Goal: Task Accomplishment & Management: Use online tool/utility

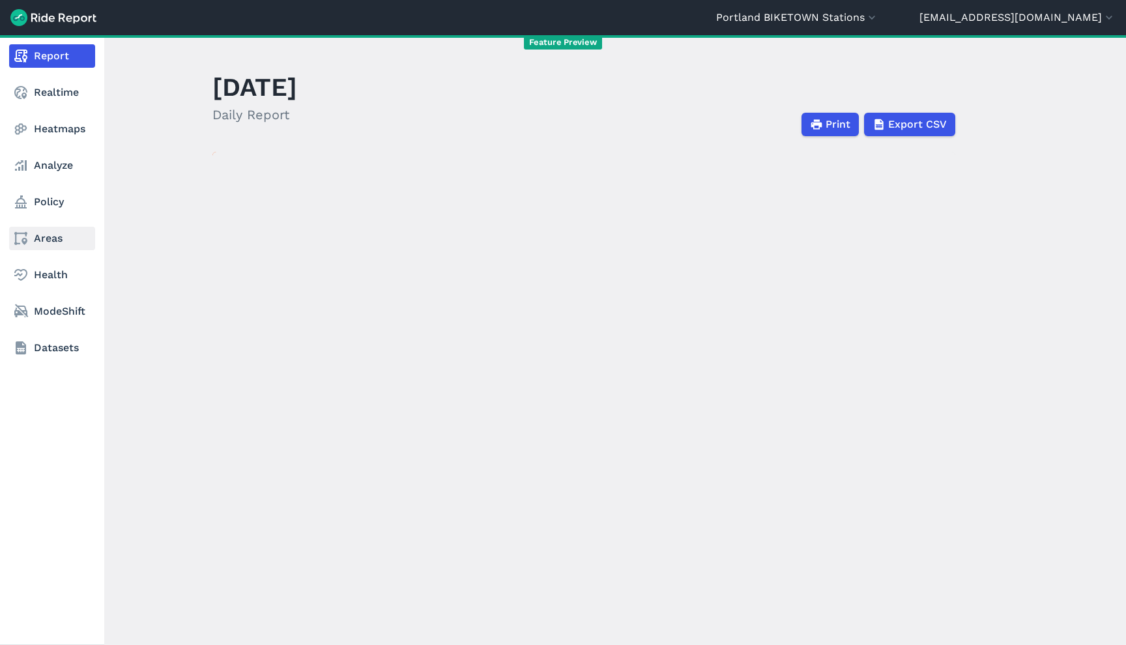
click at [55, 254] on nav "Report Realtime Heatmaps Analyze Policy Areas Health ModeShift Datasets" at bounding box center [52, 202] width 104 height 334
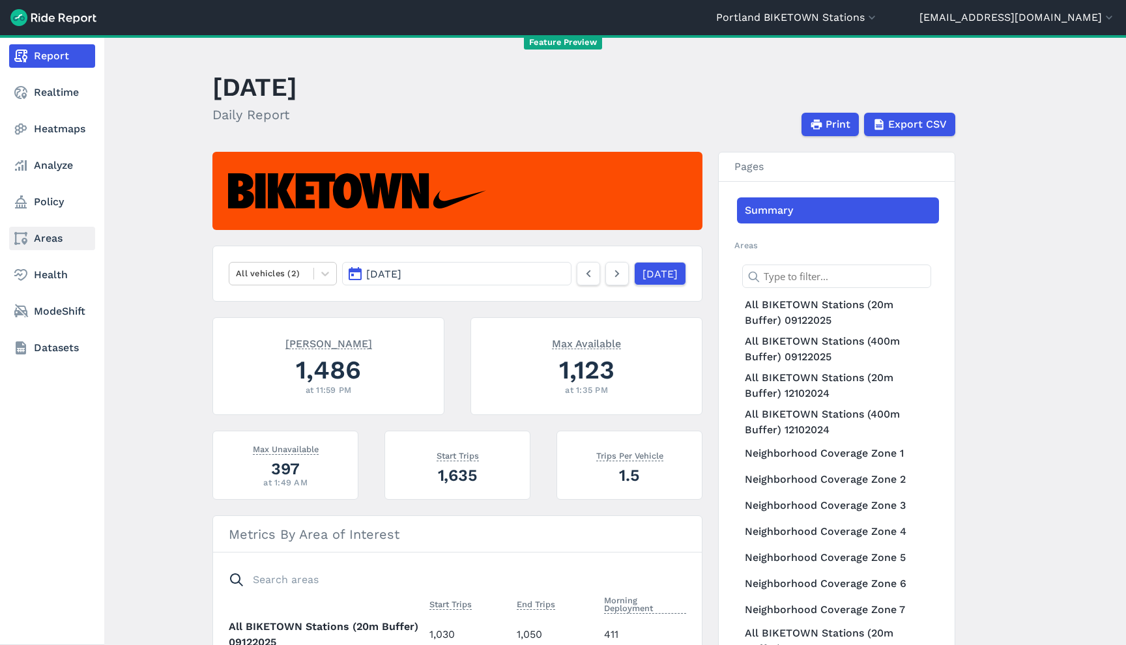
click at [54, 246] on link "Areas" at bounding box center [52, 238] width 86 height 23
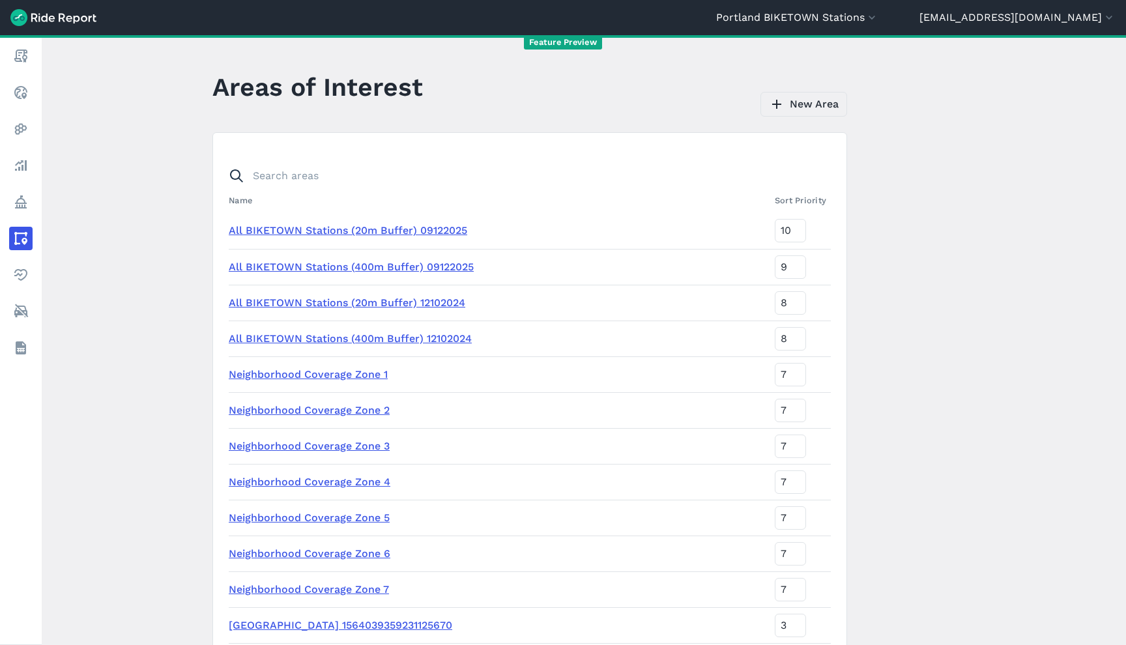
click at [807, 115] on link "New Area" at bounding box center [804, 104] width 87 height 25
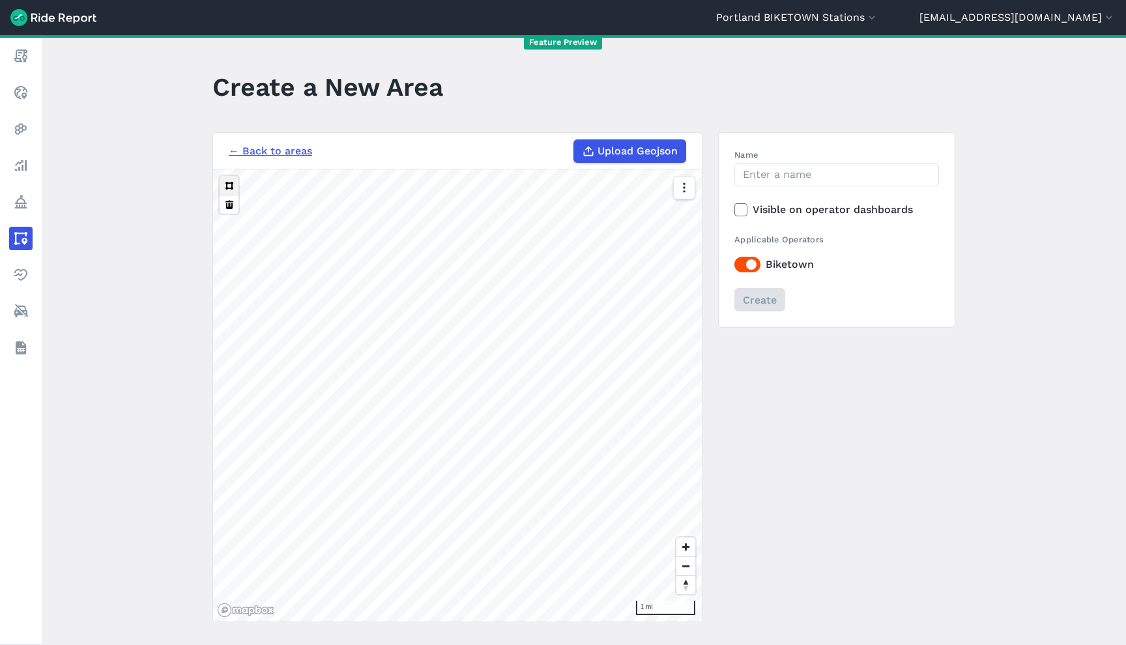
click at [227, 186] on button at bounding box center [229, 185] width 19 height 19
drag, startPoint x: 914, startPoint y: 416, endPoint x: 913, endPoint y: 404, distance: 11.8
click at [913, 408] on div "← Back to areas Upload Geojson 1 mi Name Visible on operator dashboards Applica…" at bounding box center [584, 377] width 743 height 490
click at [879, 18] on button "Portland BIKETOWN Stations" at bounding box center [797, 18] width 162 height 16
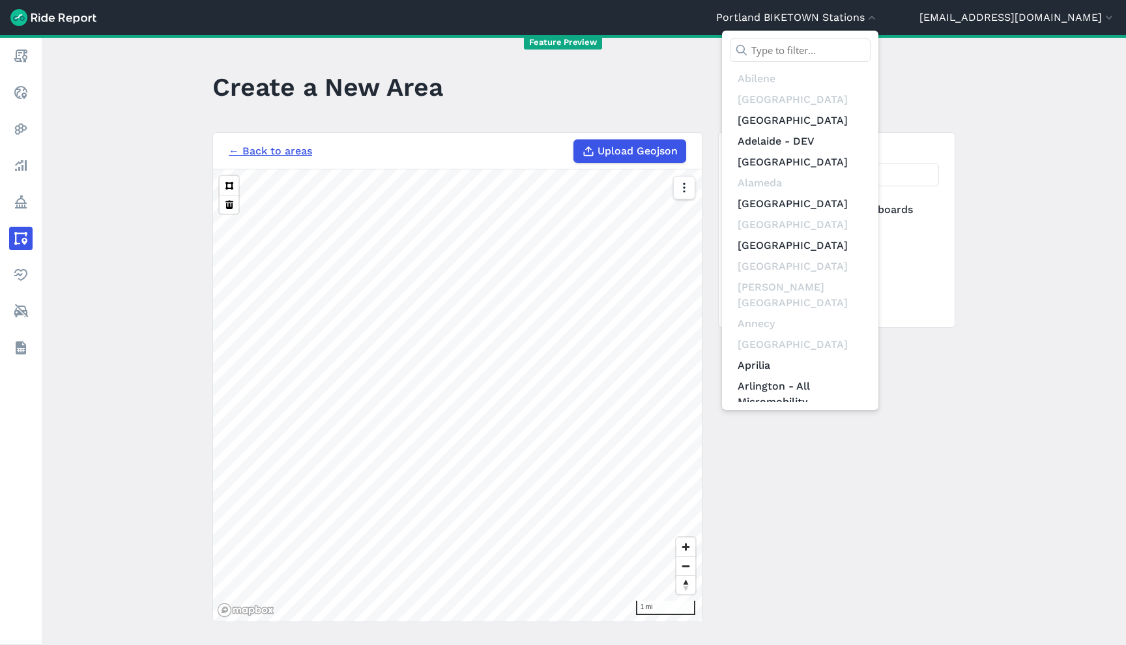
click at [871, 44] on input "text" at bounding box center [800, 49] width 141 height 23
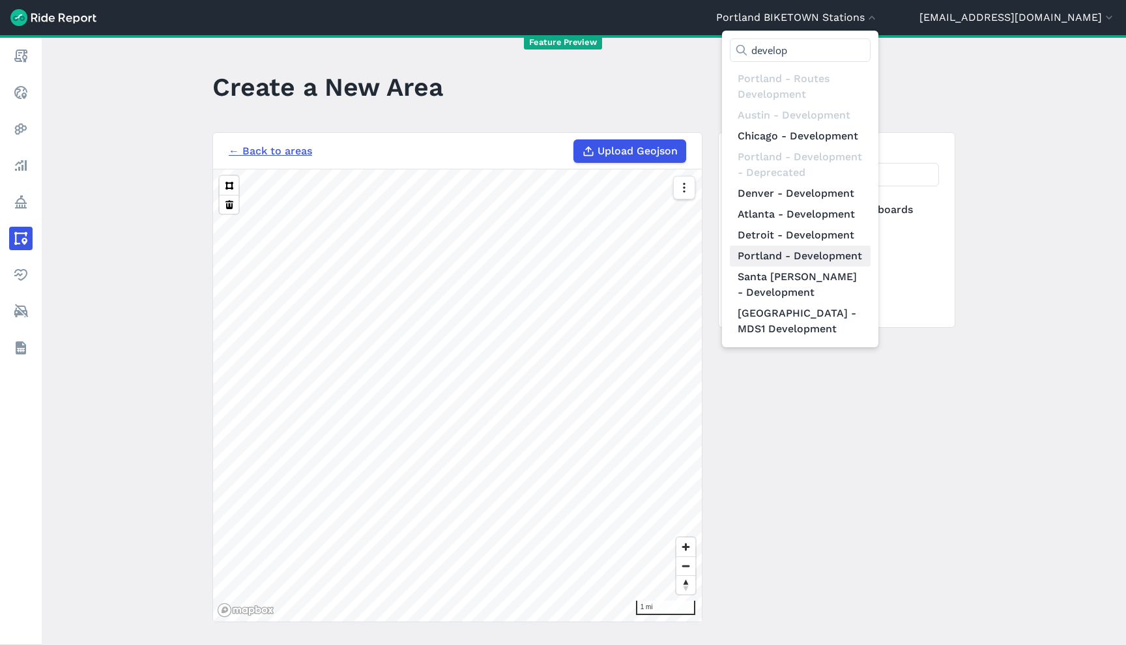
type input "develop"
click at [832, 267] on link "Portland - Development" at bounding box center [800, 256] width 141 height 21
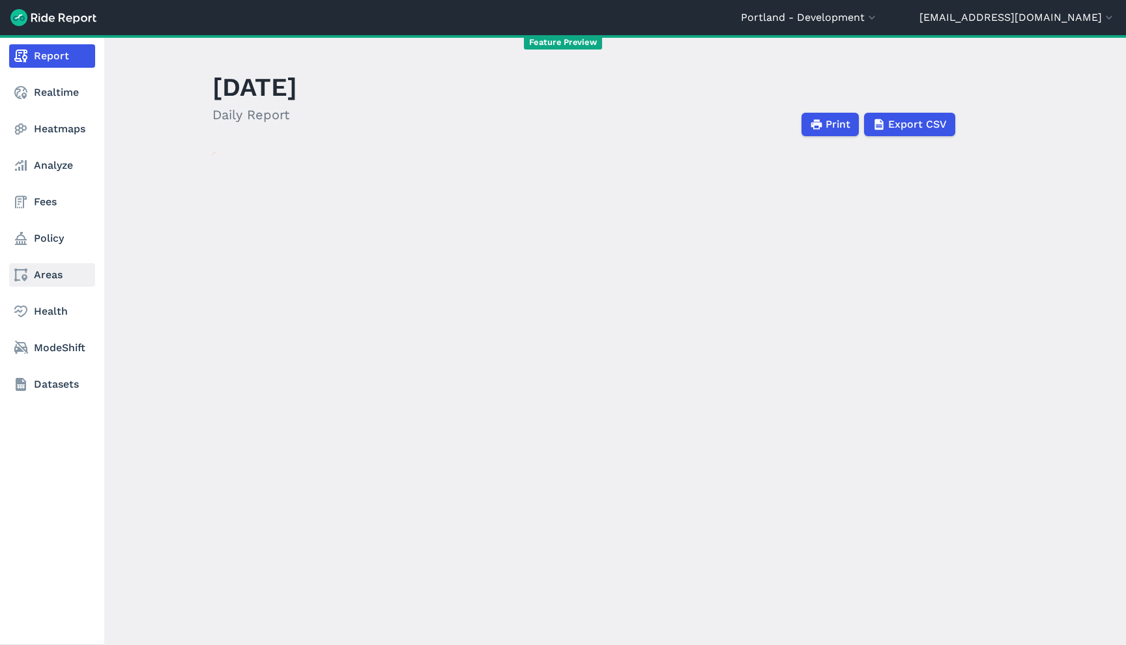
click at [50, 273] on link "Areas" at bounding box center [52, 274] width 86 height 23
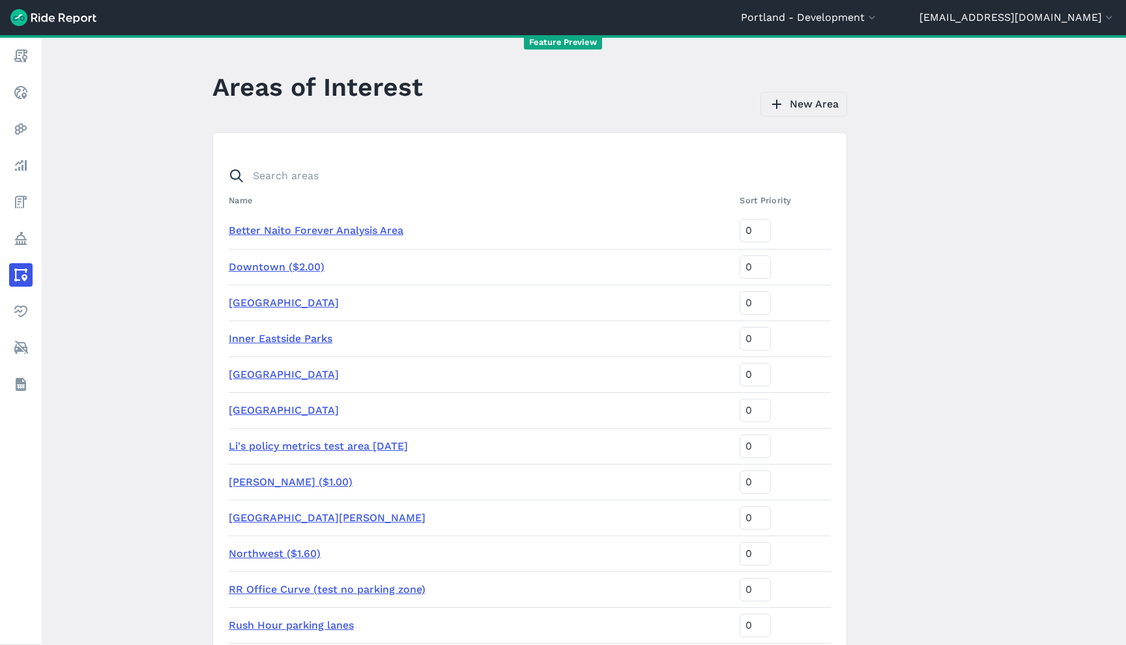
click at [807, 106] on link "New Area" at bounding box center [804, 104] width 87 height 25
